Goal: Navigation & Orientation: Find specific page/section

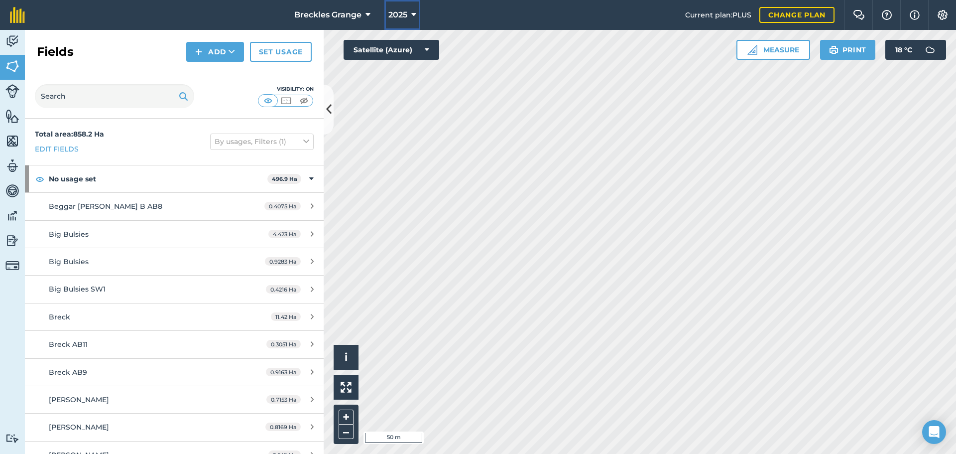
click at [414, 16] on icon at bounding box center [413, 15] width 5 height 12
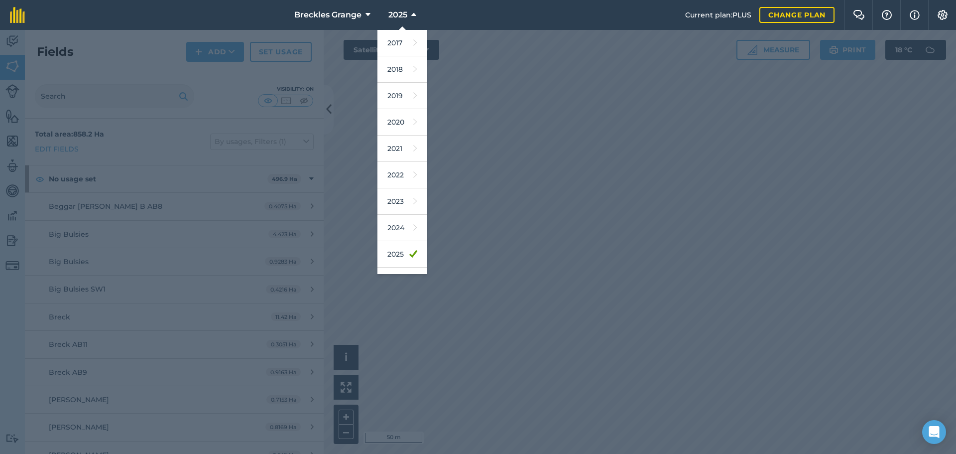
click at [211, 85] on div at bounding box center [478, 242] width 956 height 424
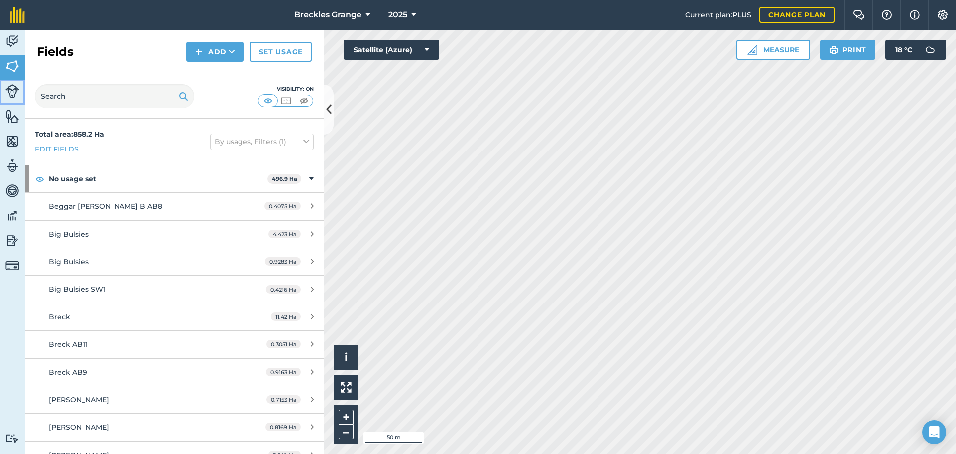
click at [12, 95] on img at bounding box center [12, 91] width 14 height 14
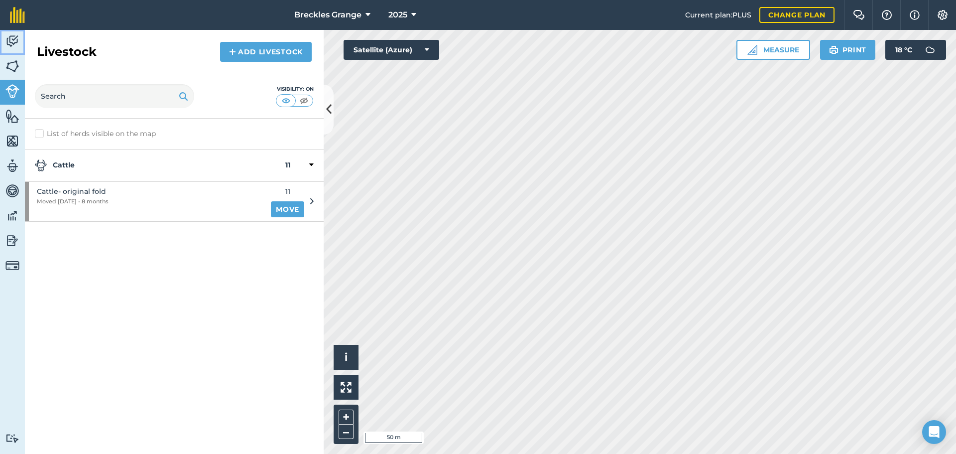
click at [14, 42] on img at bounding box center [12, 41] width 14 height 15
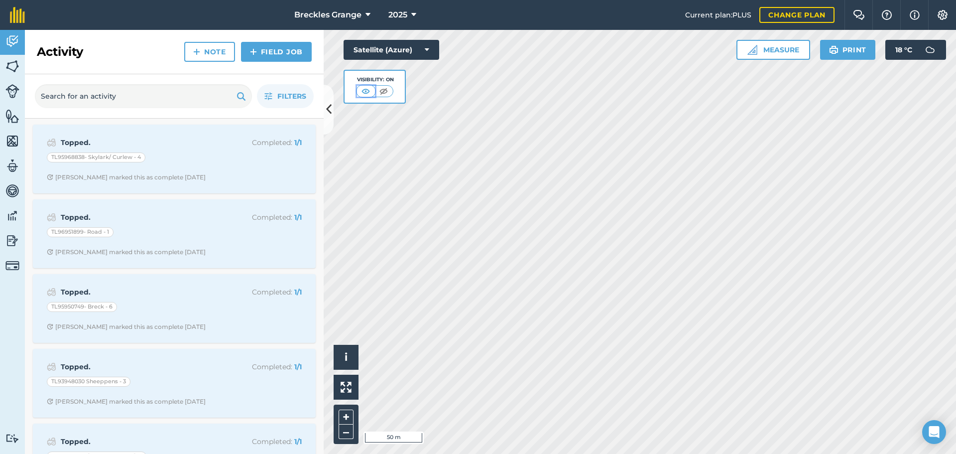
click at [370, 90] on img at bounding box center [366, 91] width 12 height 10
click at [379, 91] on img at bounding box center [384, 91] width 12 height 10
click at [371, 89] on img at bounding box center [366, 91] width 12 height 10
click at [427, 49] on icon at bounding box center [427, 50] width 4 height 10
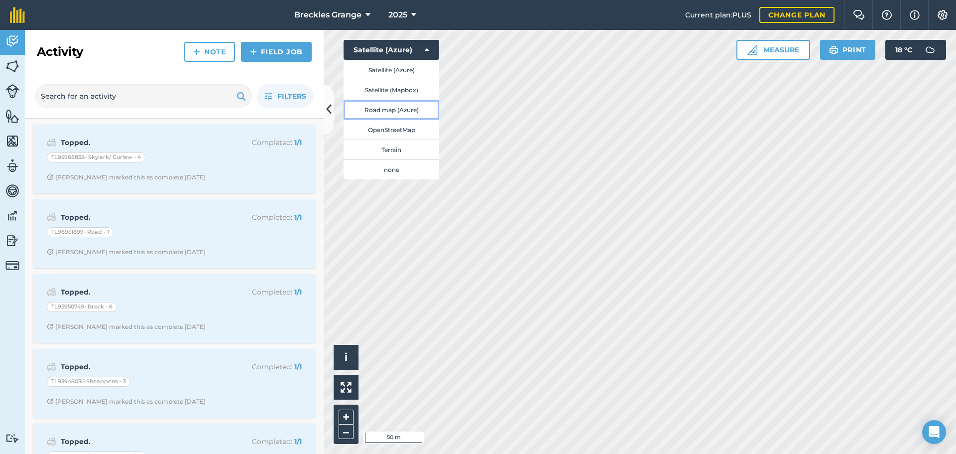
click at [408, 109] on button "Road map (Azure)" at bounding box center [392, 110] width 96 height 20
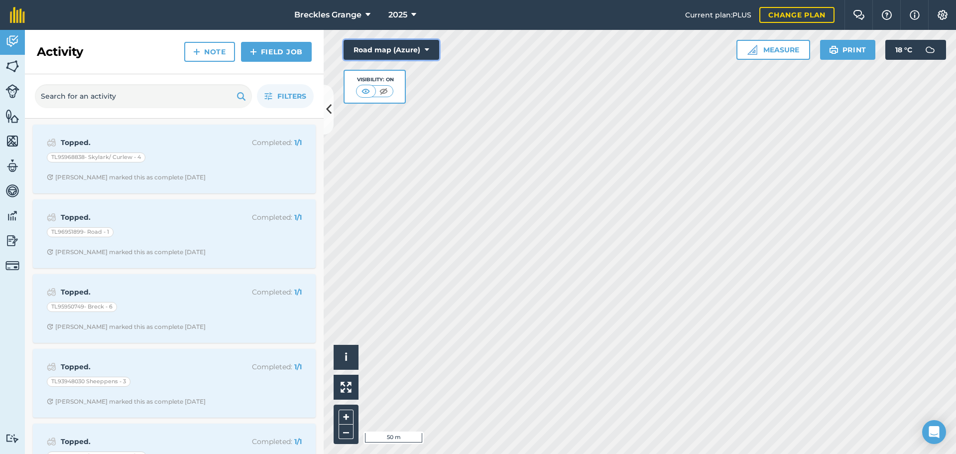
click at [418, 54] on button "Road map (Azure)" at bounding box center [392, 50] width 96 height 20
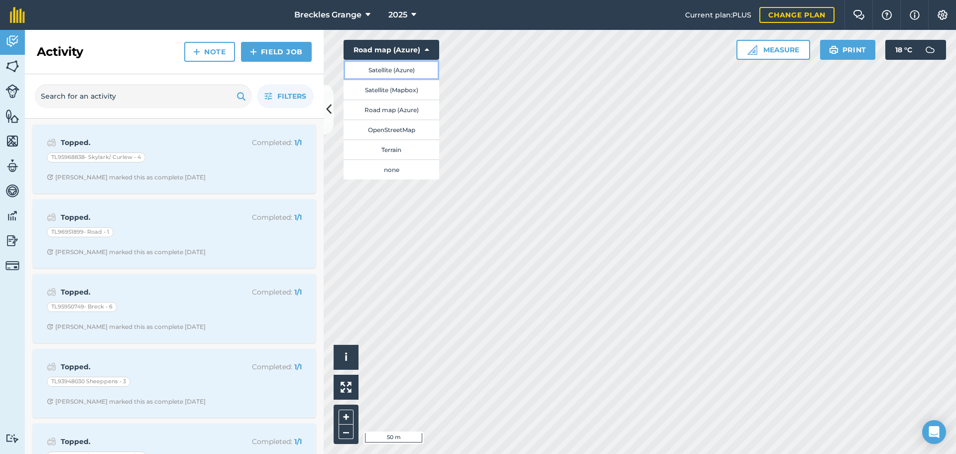
click at [416, 67] on button "Satellite (Azure)" at bounding box center [392, 70] width 96 height 20
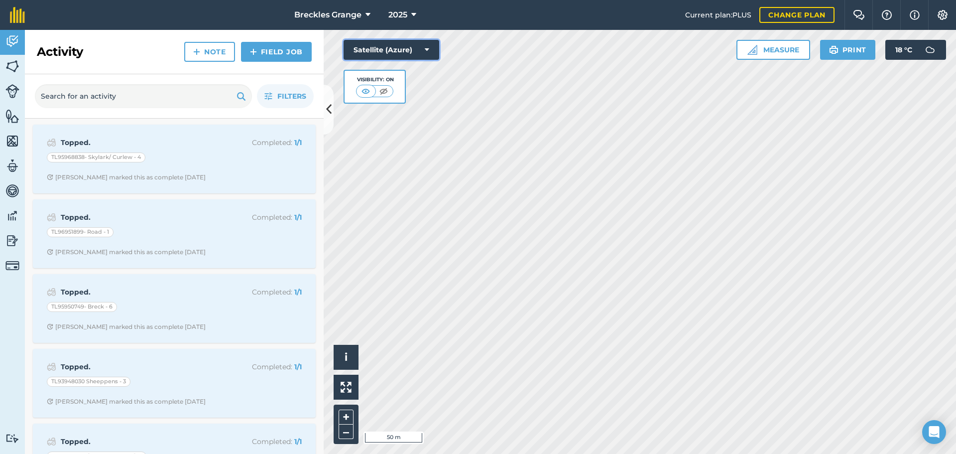
click at [415, 57] on button "Satellite (Azure)" at bounding box center [392, 50] width 96 height 20
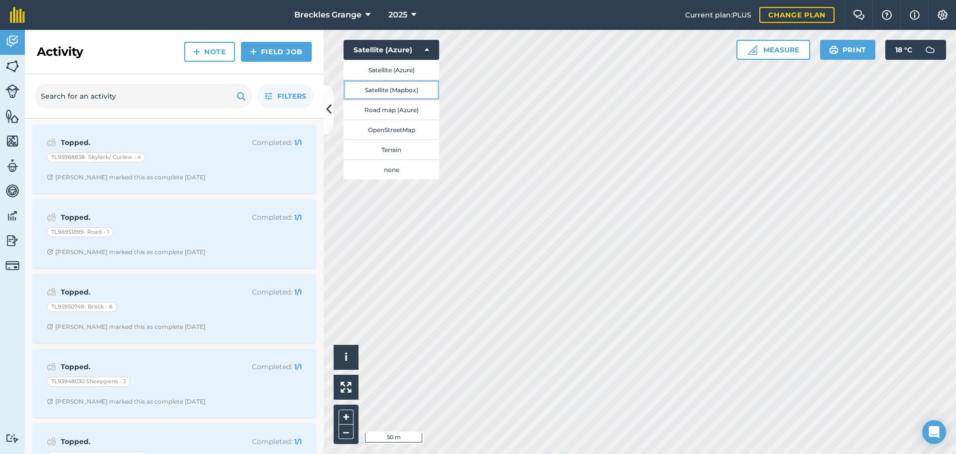
click at [406, 92] on button "Satellite (Mapbox)" at bounding box center [392, 90] width 96 height 20
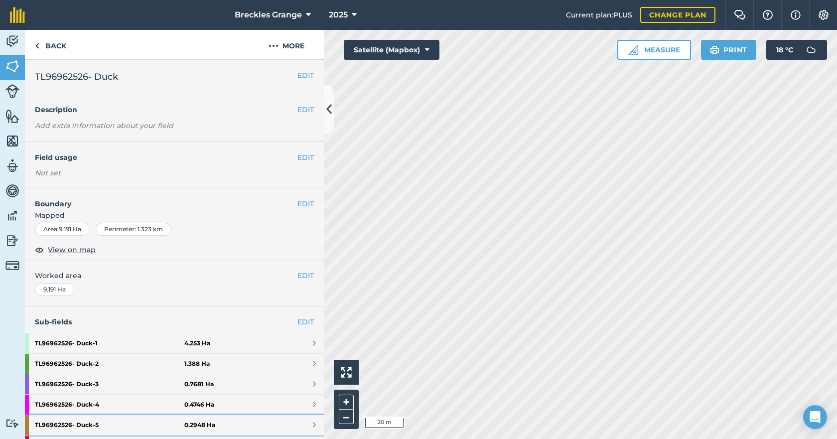
click at [231, 431] on link "TL96962526- Duck - 5 0.2948 Ha" at bounding box center [174, 425] width 299 height 20
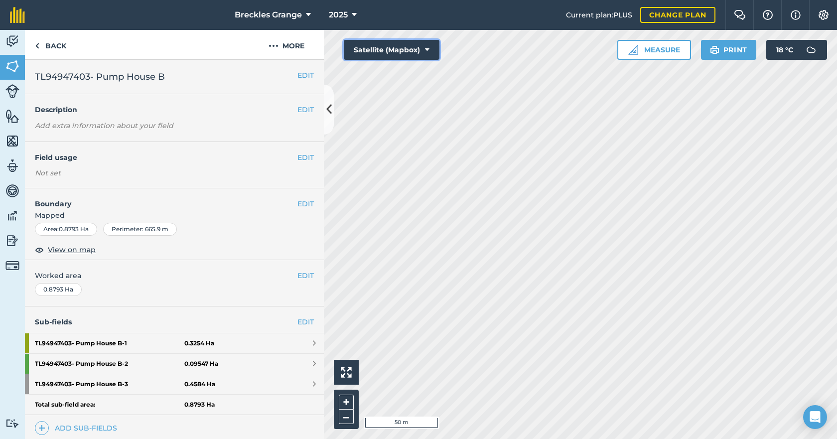
click at [415, 54] on button "Satellite (Mapbox)" at bounding box center [392, 50] width 96 height 20
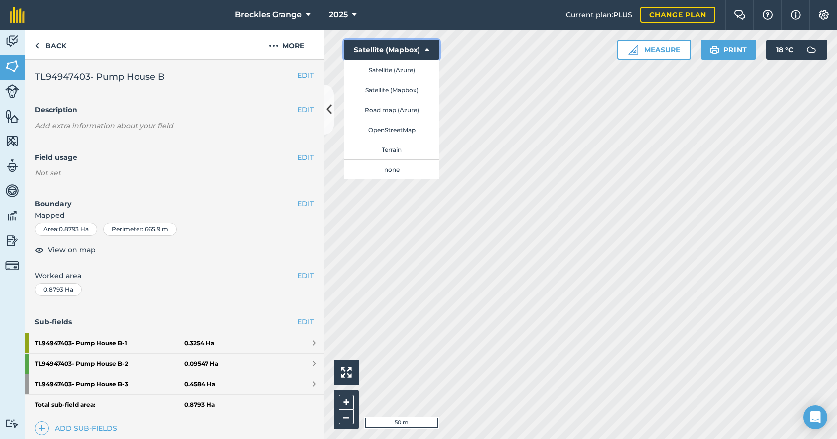
click at [417, 52] on button "Satellite (Mapbox)" at bounding box center [392, 50] width 96 height 20
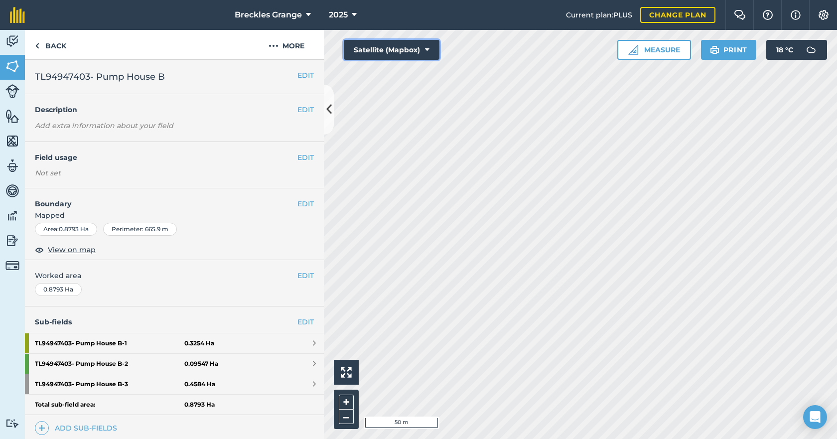
click at [417, 52] on button "Satellite (Mapbox)" at bounding box center [392, 50] width 96 height 20
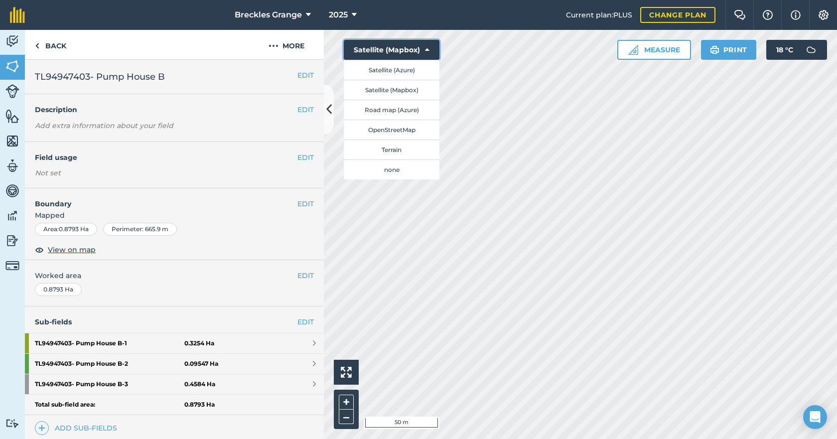
click at [417, 52] on button "Satellite (Mapbox)" at bounding box center [392, 50] width 96 height 20
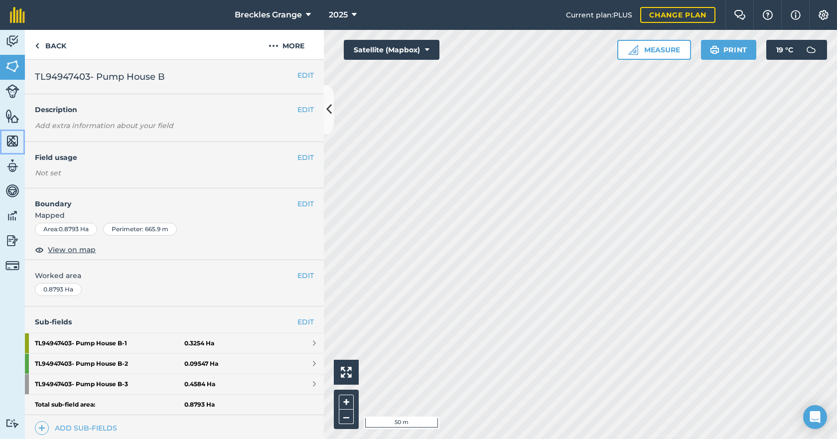
click at [13, 138] on img at bounding box center [12, 140] width 14 height 15
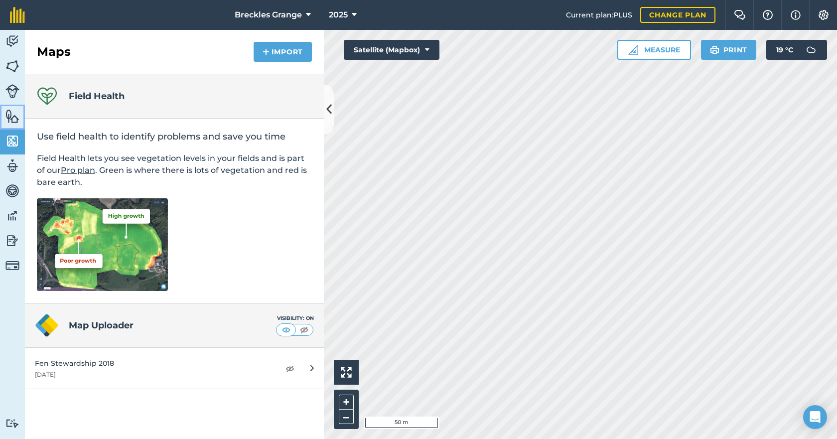
click at [15, 121] on img at bounding box center [12, 116] width 14 height 15
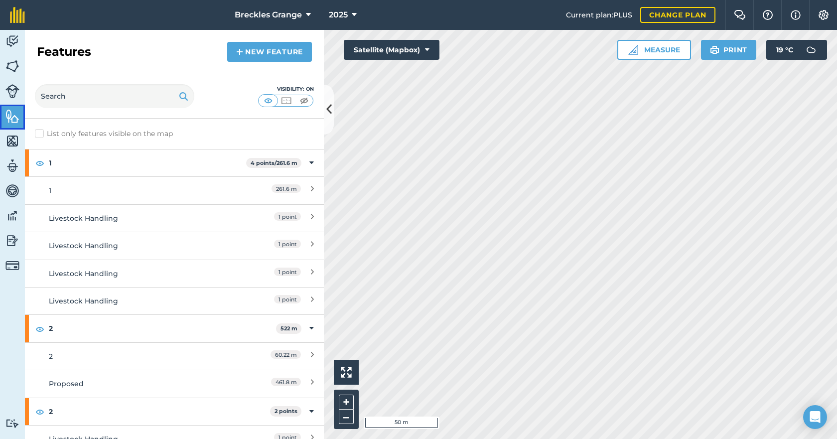
click at [14, 105] on link "Features" at bounding box center [12, 117] width 25 height 25
click at [14, 94] on img at bounding box center [12, 91] width 14 height 14
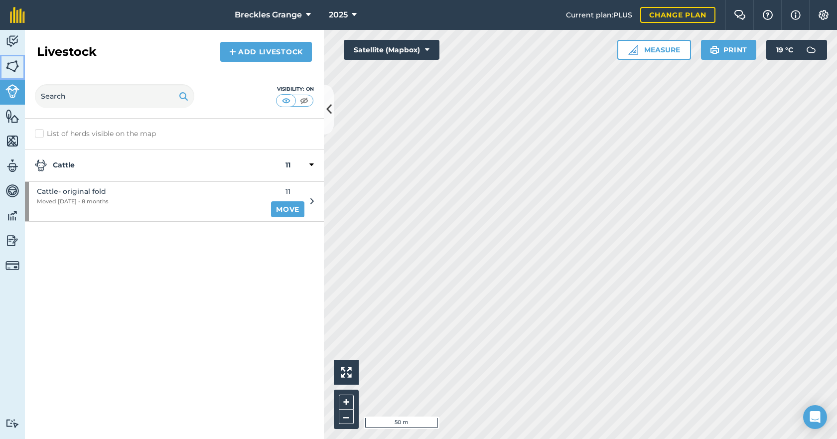
click at [14, 71] on img at bounding box center [12, 66] width 14 height 15
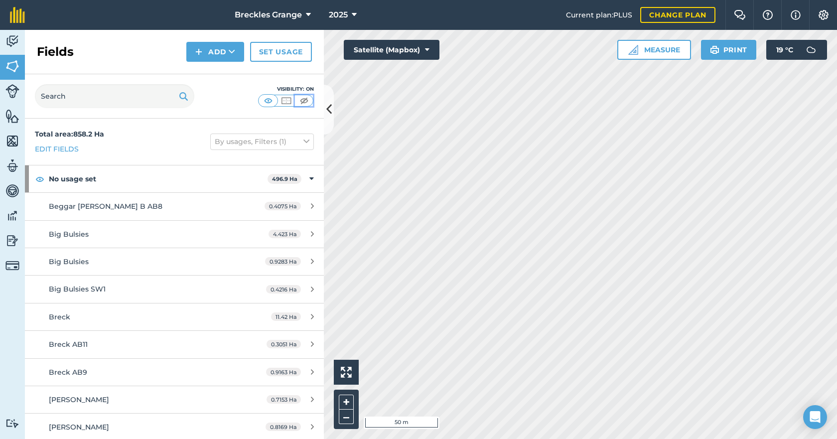
click at [304, 100] on img at bounding box center [304, 101] width 12 height 10
click at [286, 101] on img at bounding box center [286, 101] width 12 height 10
click at [267, 100] on img at bounding box center [268, 101] width 12 height 10
click at [288, 100] on img at bounding box center [286, 101] width 12 height 10
click at [300, 101] on img at bounding box center [304, 101] width 12 height 10
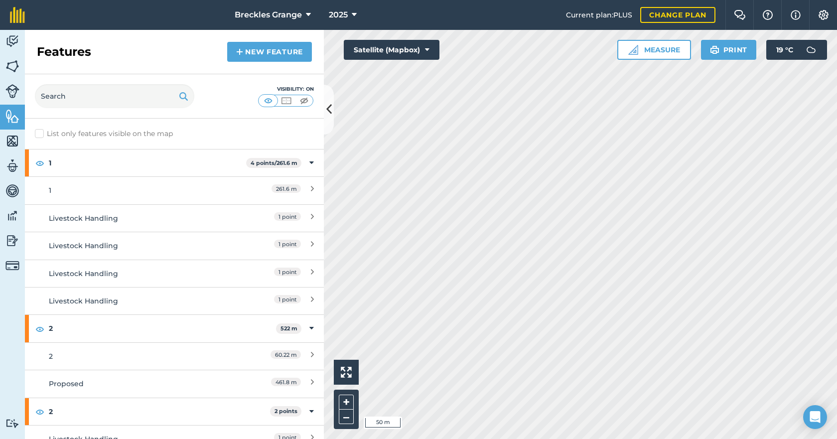
click at [198, 311] on div "Activity Fields Livestock Features Maps Team Vehicles Data Reporting Billing Tu…" at bounding box center [418, 234] width 837 height 409
